Goal: Transaction & Acquisition: Purchase product/service

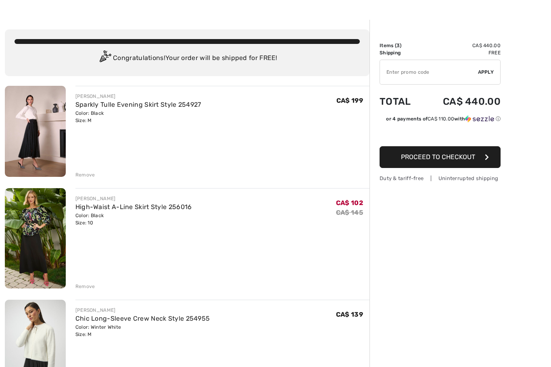
scroll to position [24, 0]
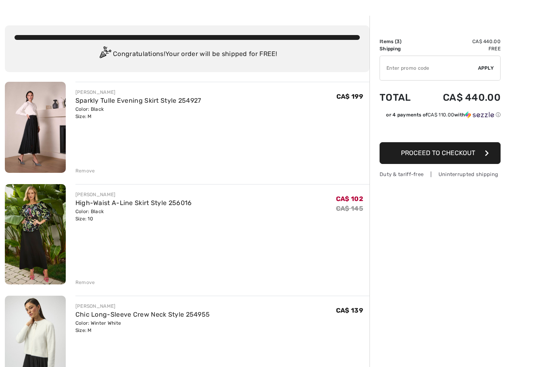
click at [460, 156] on span "Proceed to Checkout" at bounding box center [438, 153] width 74 height 8
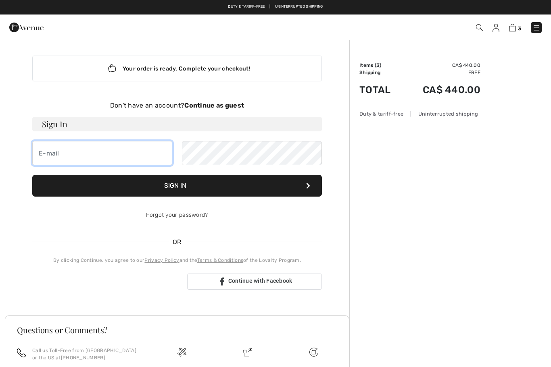
click at [135, 155] on input "email" at bounding box center [102, 153] width 140 height 24
type input "butc"
click at [235, 105] on strong "Continue as guest" at bounding box center [214, 106] width 60 height 8
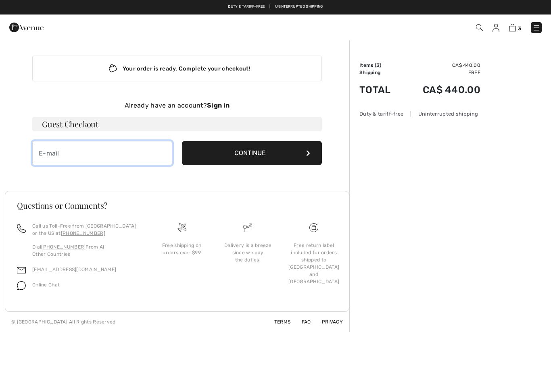
click at [147, 151] on input "email" at bounding box center [102, 153] width 140 height 24
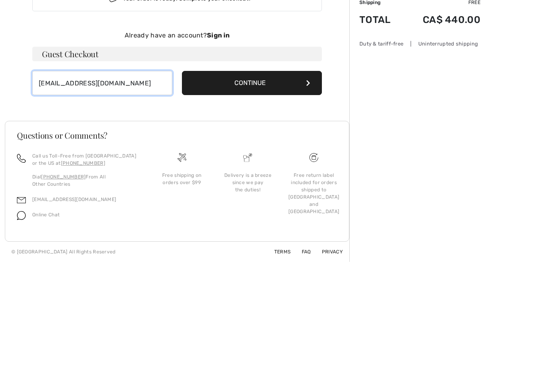
type input "[EMAIL_ADDRESS][DOMAIN_NAME]"
click at [271, 141] on button "Continue" at bounding box center [252, 153] width 140 height 24
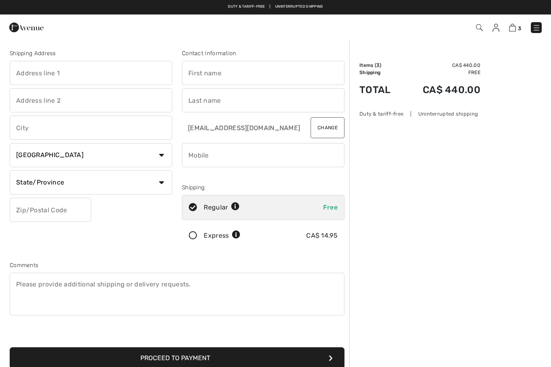
click at [262, 74] on input "text" at bounding box center [263, 73] width 162 height 24
type input "[PERSON_NAME]"
click at [265, 101] on input "text" at bounding box center [263, 100] width 162 height 24
type input "Butchko"
click at [138, 77] on input "text" at bounding box center [91, 73] width 162 height 24
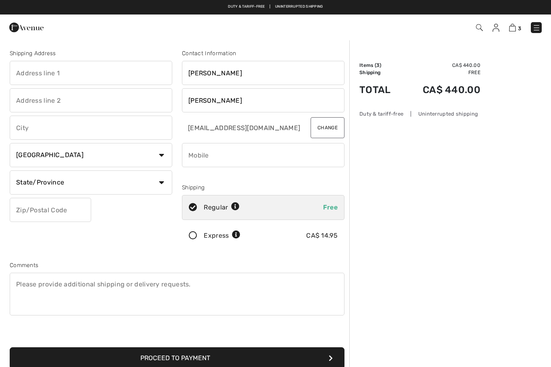
type input "[STREET_ADDRESS]"
type input "Cochrane"
select select "AB"
type input "T4C1W9"
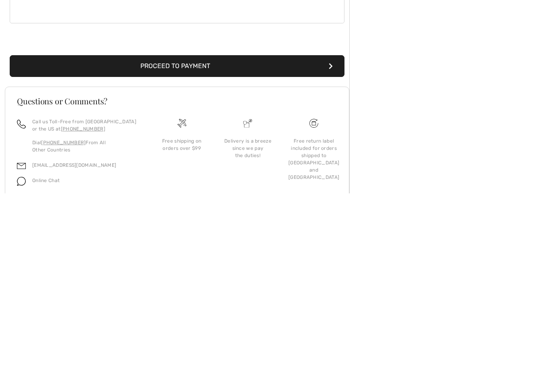
scroll to position [119, 0]
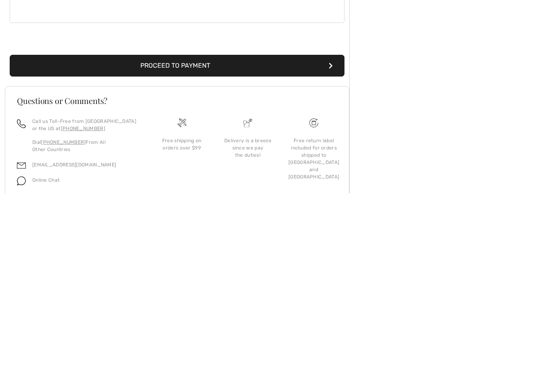
click at [207, 229] on button "Proceed to Payment" at bounding box center [177, 240] width 335 height 22
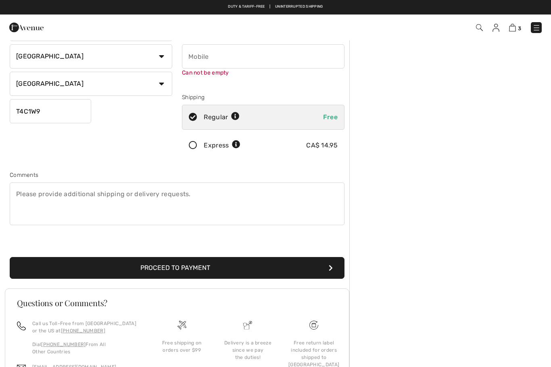
scroll to position [85, 0]
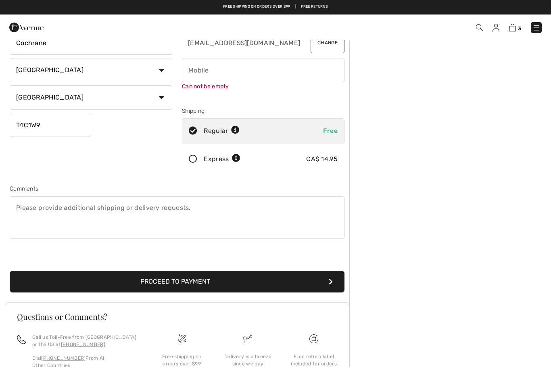
click at [255, 74] on input "phone" at bounding box center [263, 70] width 162 height 24
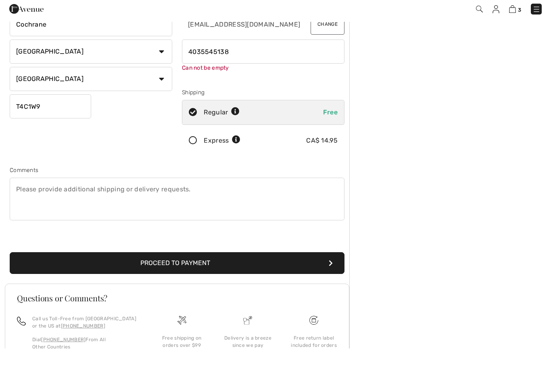
click at [185, 58] on input "phone" at bounding box center [263, 70] width 162 height 24
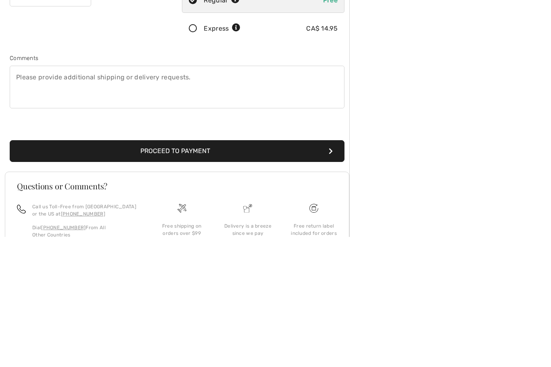
type input "14035545138"
click at [196, 271] on button "Proceed to Payment" at bounding box center [177, 282] width 335 height 22
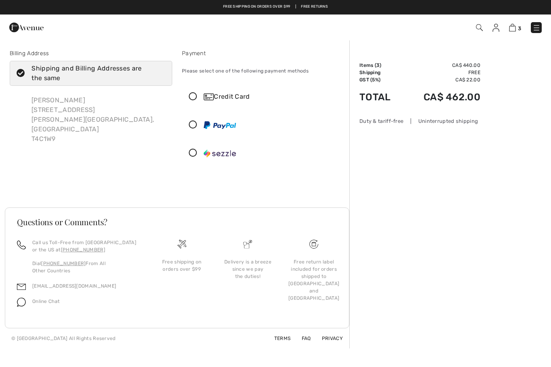
click at [195, 100] on icon at bounding box center [192, 97] width 21 height 8
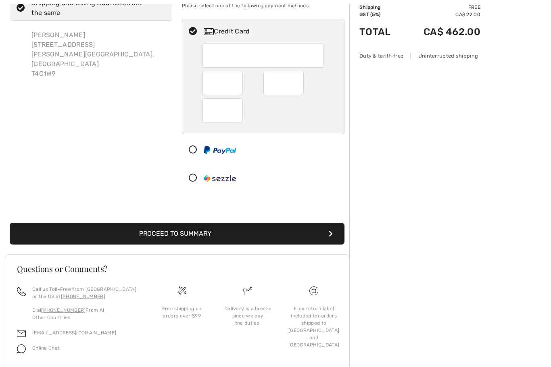
scroll to position [65, 0]
click at [327, 235] on button "Proceed to Summary" at bounding box center [177, 234] width 335 height 22
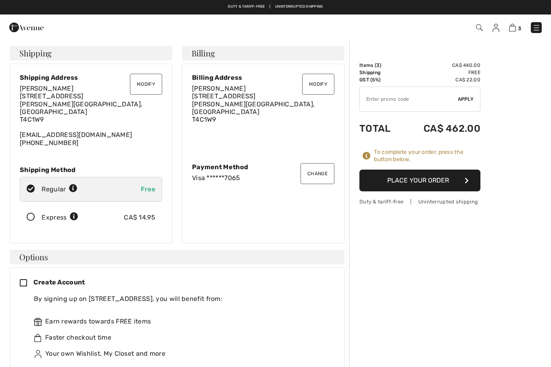
click at [441, 182] on button "Place Your Order" at bounding box center [419, 181] width 121 height 22
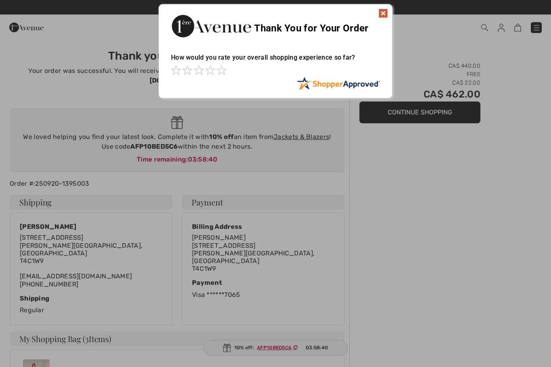
click at [280, 352] on div at bounding box center [275, 183] width 551 height 367
click at [280, 350] on div at bounding box center [275, 183] width 551 height 367
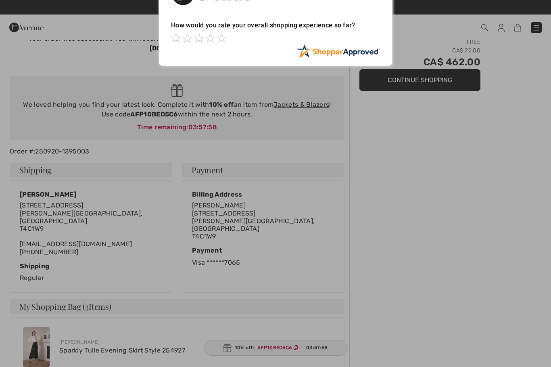
scroll to position [5, 0]
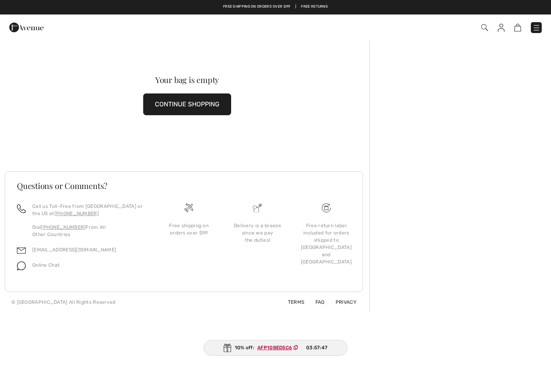
click at [200, 107] on button "CONTINUE SHOPPING" at bounding box center [187, 105] width 88 height 22
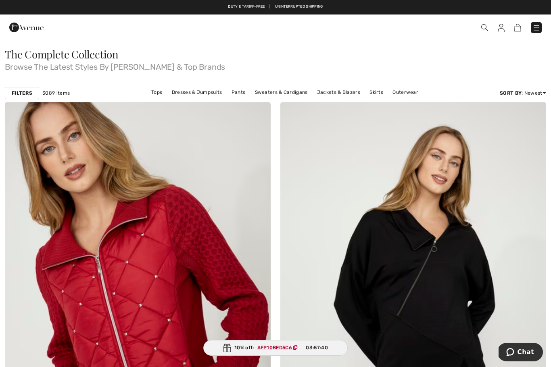
click at [531, 33] on span at bounding box center [389, 27] width 306 height 11
click at [535, 29] on img at bounding box center [536, 28] width 8 height 8
click at [533, 27] on div "Close menu" at bounding box center [275, 183] width 551 height 367
click at [516, 31] on img at bounding box center [517, 28] width 7 height 8
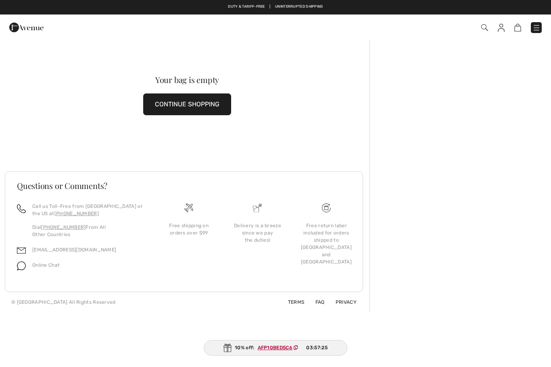
click at [275, 350] on ins "AFP10BED5C6" at bounding box center [275, 348] width 35 height 6
click at [274, 348] on ins "AFP10BED5C6" at bounding box center [274, 348] width 35 height 6
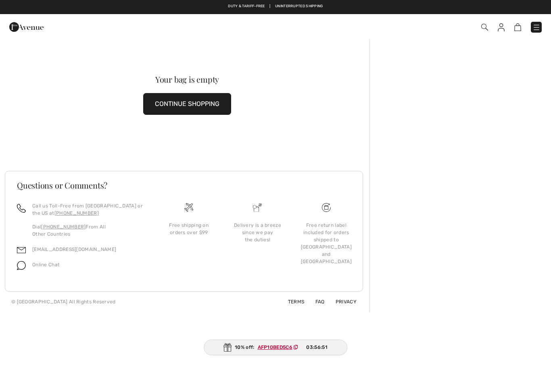
click at [281, 350] on ins "AFP10BED5C6" at bounding box center [275, 348] width 35 height 6
click at [498, 31] on link at bounding box center [501, 28] width 7 height 10
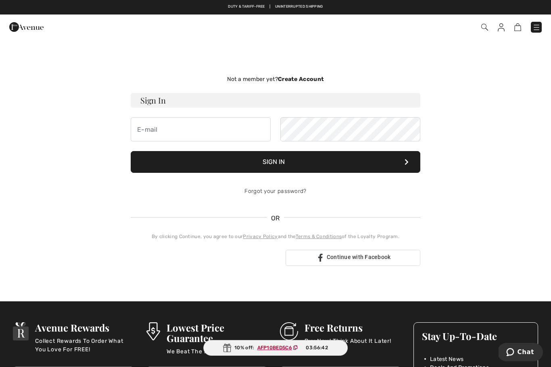
click at [537, 31] on img at bounding box center [536, 27] width 8 height 8
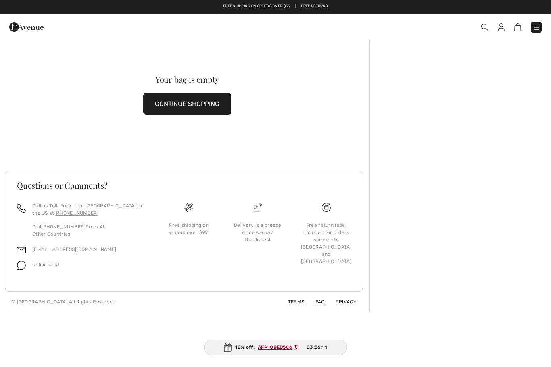
click at [23, 269] on img at bounding box center [21, 266] width 9 height 9
click at [51, 268] on p "Online Chat" at bounding box center [45, 265] width 27 height 7
click at [25, 264] on img at bounding box center [21, 266] width 9 height 9
click at [55, 269] on div "Online Chat" at bounding box center [43, 267] width 34 height 15
click at [296, 349] on icon at bounding box center [295, 348] width 4 height 5
